Goal: Navigation & Orientation: Find specific page/section

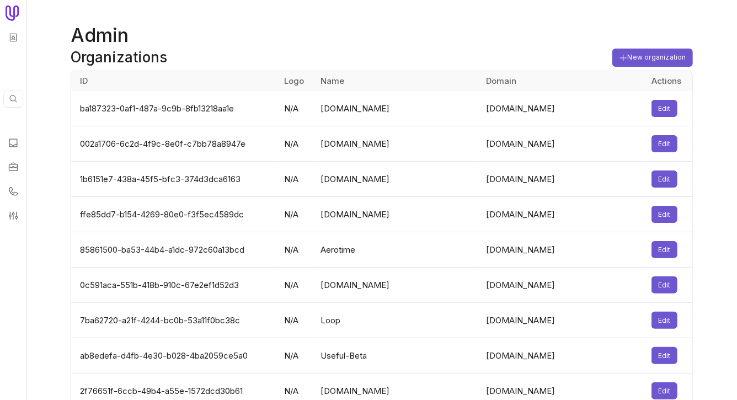
scroll to position [3039, 0]
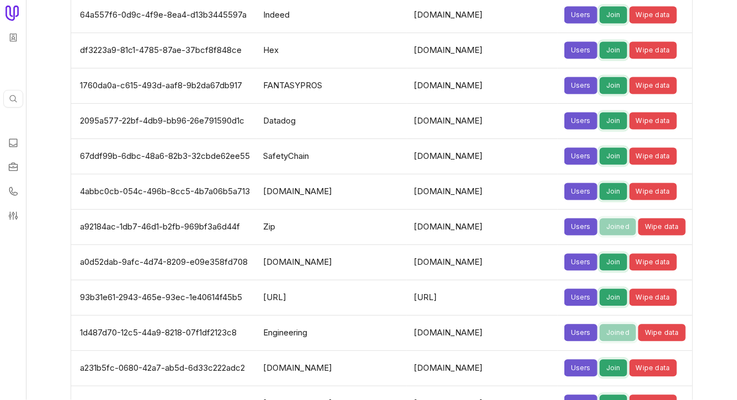
click at [359, 139] on td "SafetyChain" at bounding box center [332, 156] width 151 height 35
click at [600, 148] on button "Join" at bounding box center [614, 156] width 28 height 17
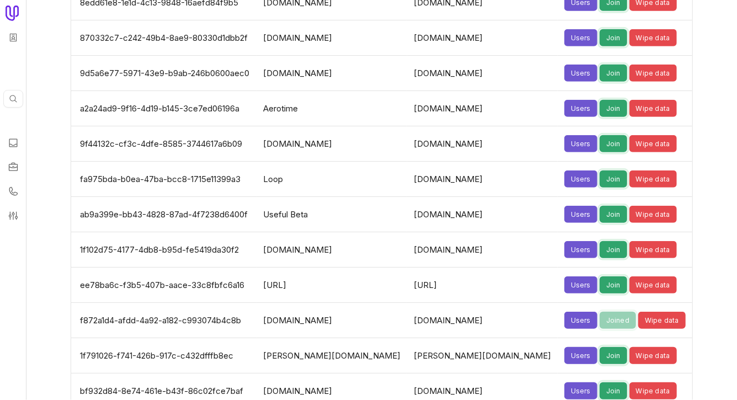
scroll to position [2286, 0]
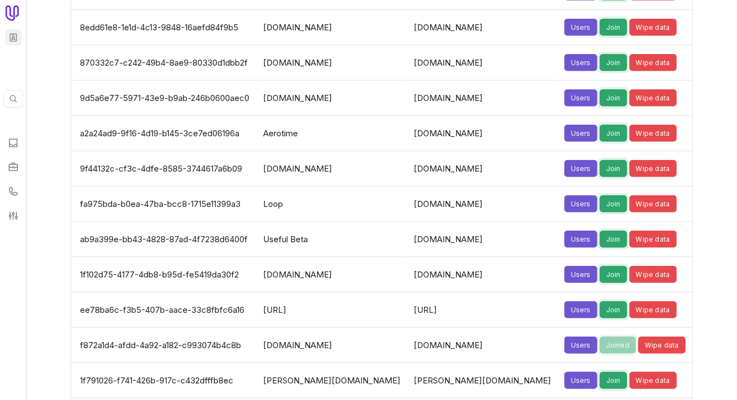
click at [10, 37] on html "Quick search... ⌘ K Admin Organizations New organization ID Logo Name Domain Ac…" at bounding box center [368, 200] width 737 height 400
click at [12, 146] on html "Quick search... ⌘ K Admin Organizations New organization ID Logo Name Domain Ac…" at bounding box center [368, 200] width 737 height 400
click at [14, 144] on icon at bounding box center [13, 142] width 11 height 11
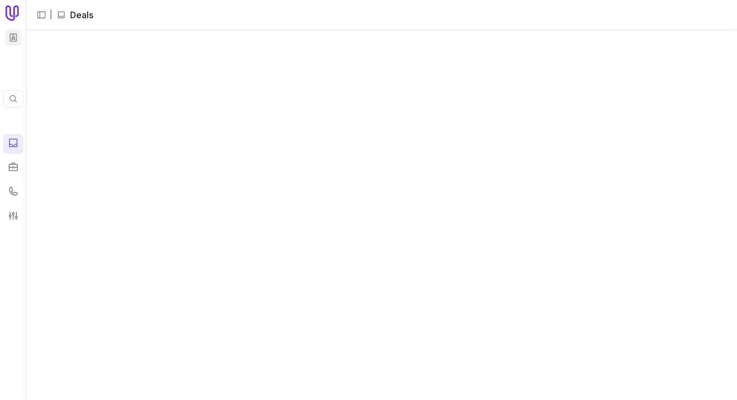
click at [7, 36] on html "Quick search... ⌘ K | Deals ‌ ‌ ‌ ‌ ‌ ‌ ‌ ‌ ‌ ‌ Deals" at bounding box center [368, 200] width 737 height 400
click at [7, 35] on html "Quick search... ⌘ K | Deals ‌ ‌ ‌ ‌ ‌ ‌ ‌ ‌ ‌ ‌ Deals" at bounding box center [368, 200] width 737 height 400
click at [12, 36] on html "Quick search... ⌘ K | Deals ‌ ‌ ‌ ‌ ‌ ‌ ‌ ‌ ‌ ‌ Deals" at bounding box center [368, 200] width 737 height 400
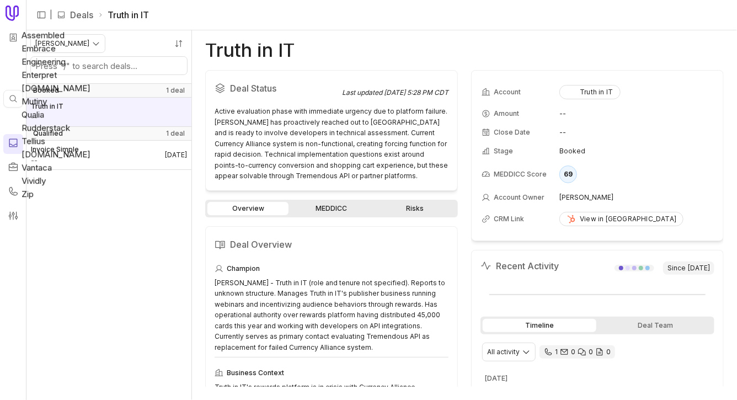
click at [129, 250] on html "Quick search... ⌘ K | Deals Truth in IT [PERSON_NAME] Booked 1 deal Truth in IT…" at bounding box center [368, 200] width 737 height 400
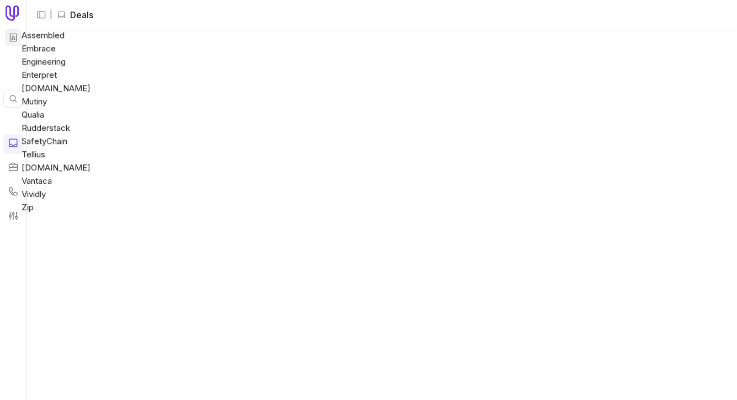
click at [13, 35] on html "Quick search... ⌘ K | Deals ‌ ‌ ‌ ‌ ‌ ‌ ‌ ‌ ‌ ‌ Assembled Embrace Engineering E…" at bounding box center [368, 200] width 737 height 400
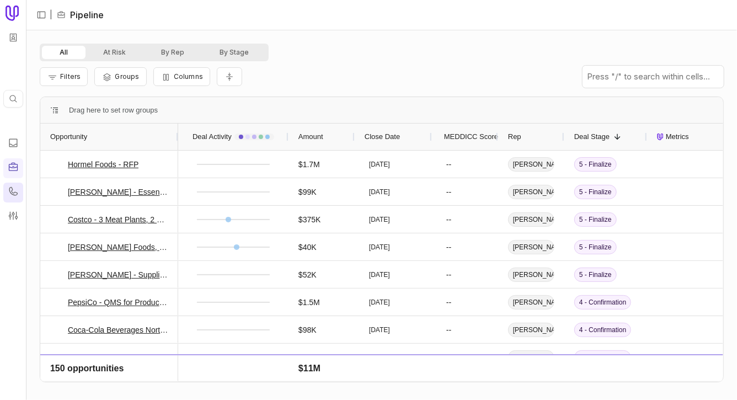
click at [6, 184] on link at bounding box center [13, 193] width 20 height 20
